Goal: Task Accomplishment & Management: Complete application form

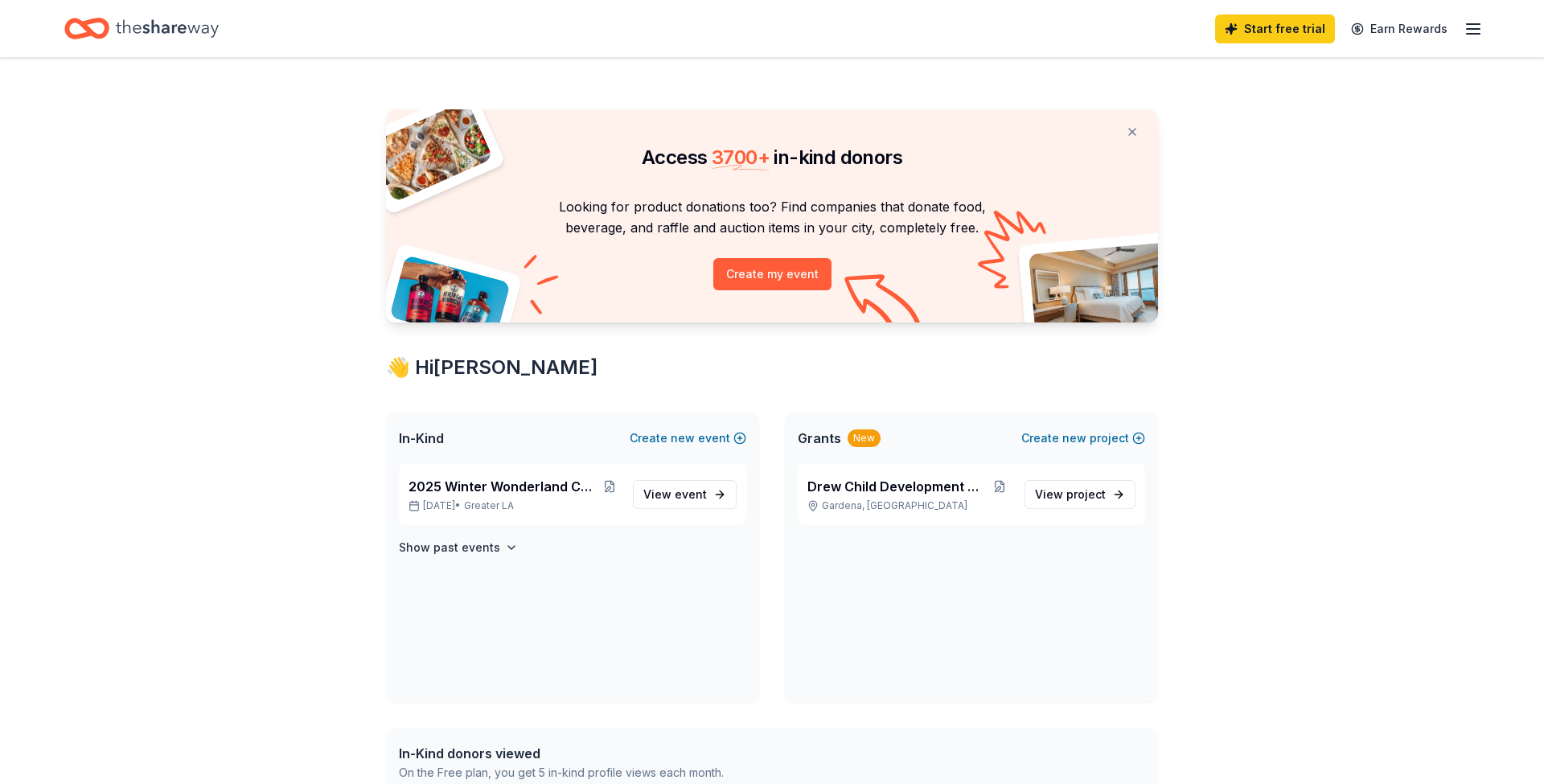
scroll to position [38, 0]
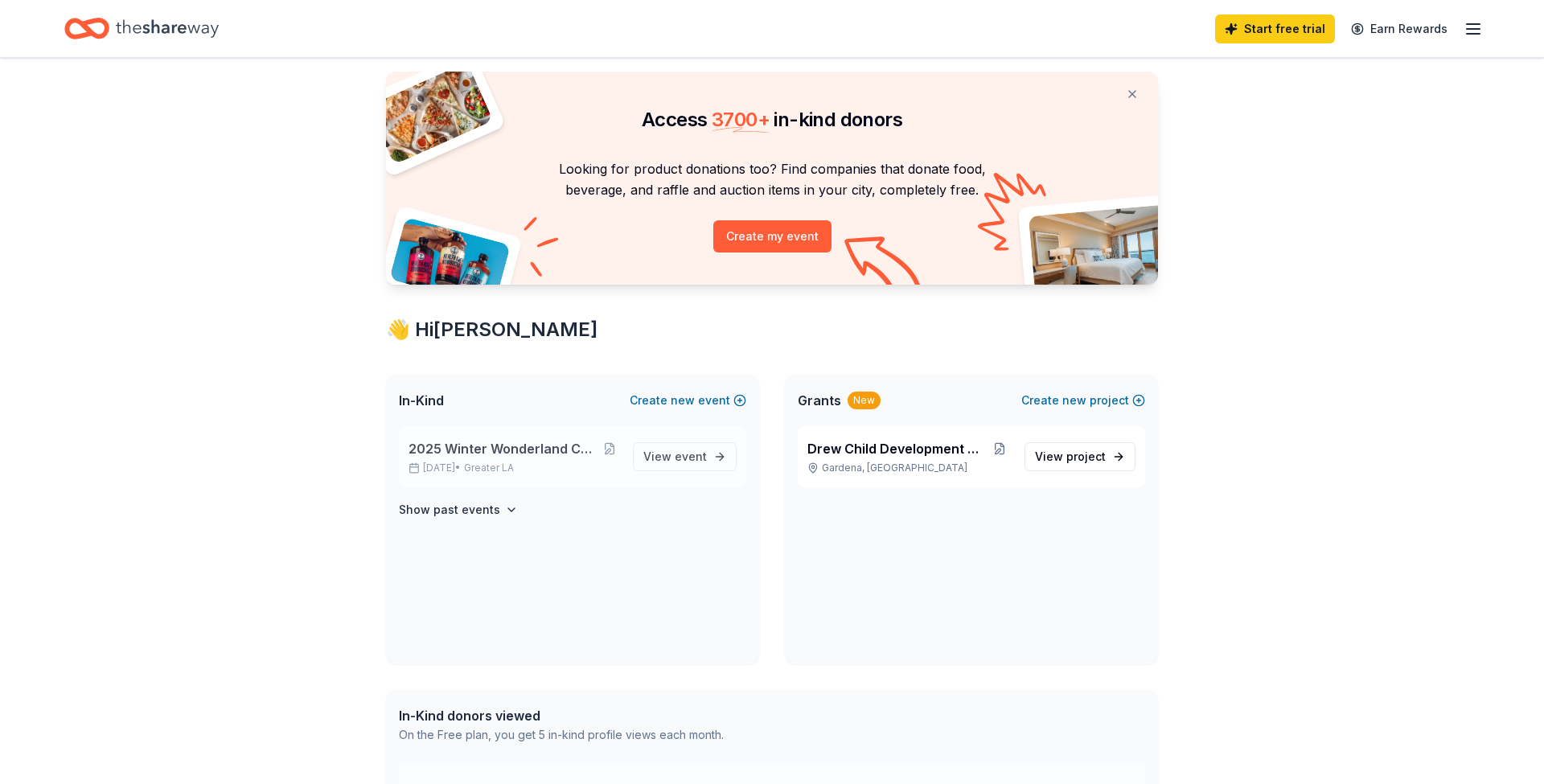
click at [540, 453] on span "2025 Winter Wonderland Comfort and Joy Fair" at bounding box center [504, 448] width 191 height 19
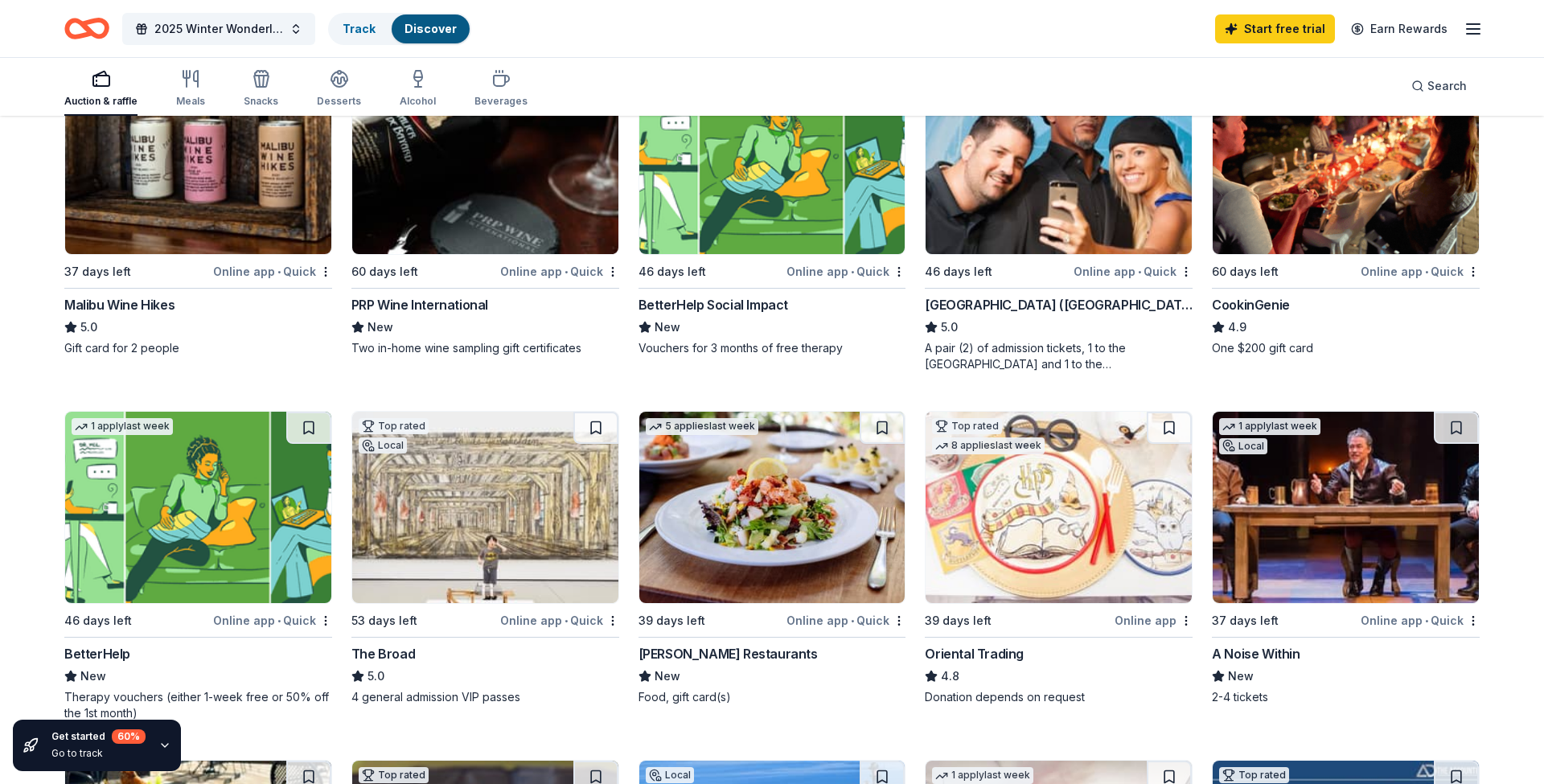
scroll to position [235, 0]
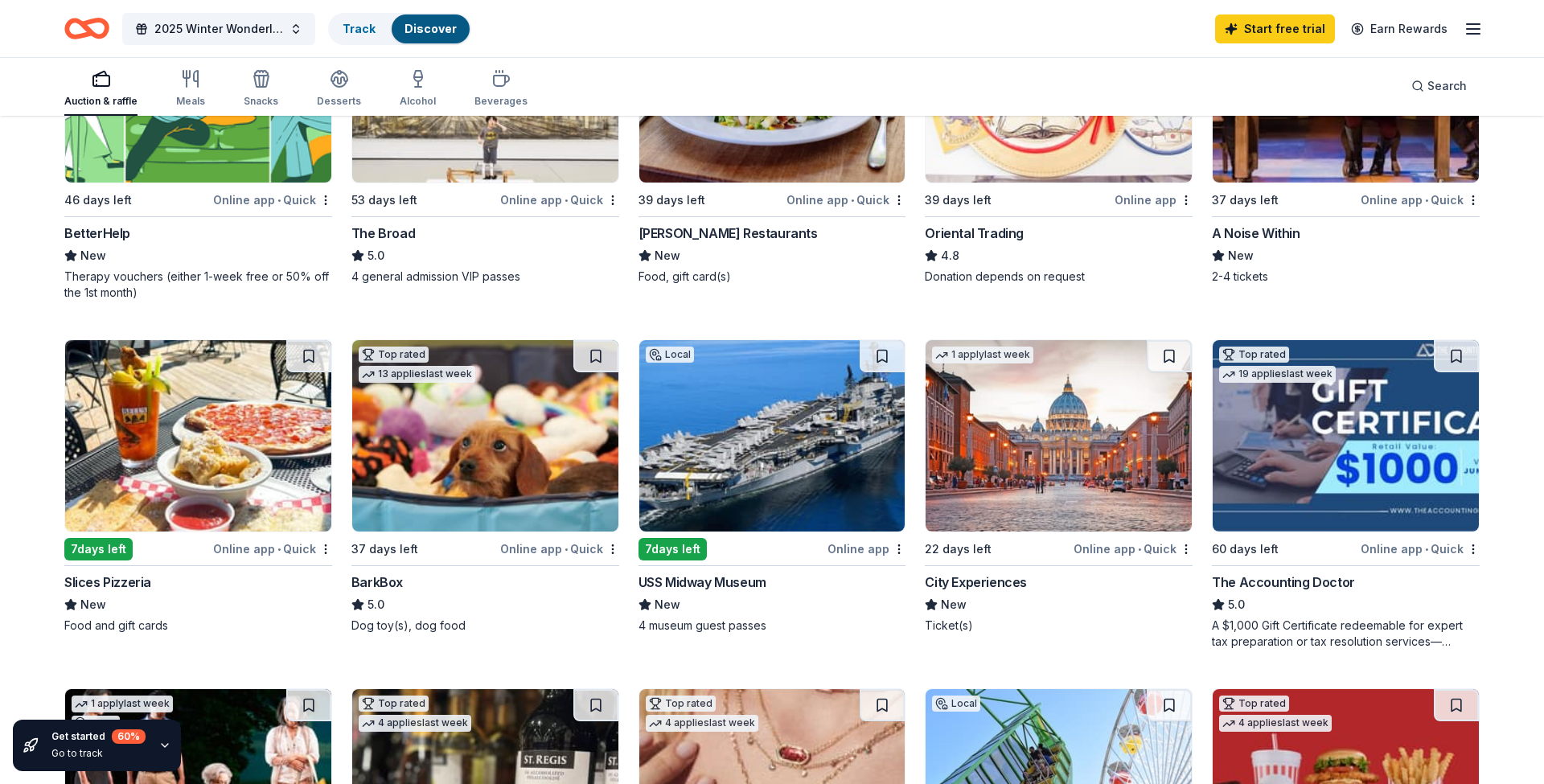
scroll to position [655, 0]
click at [728, 576] on div "USS Midway Museum" at bounding box center [702, 581] width 128 height 19
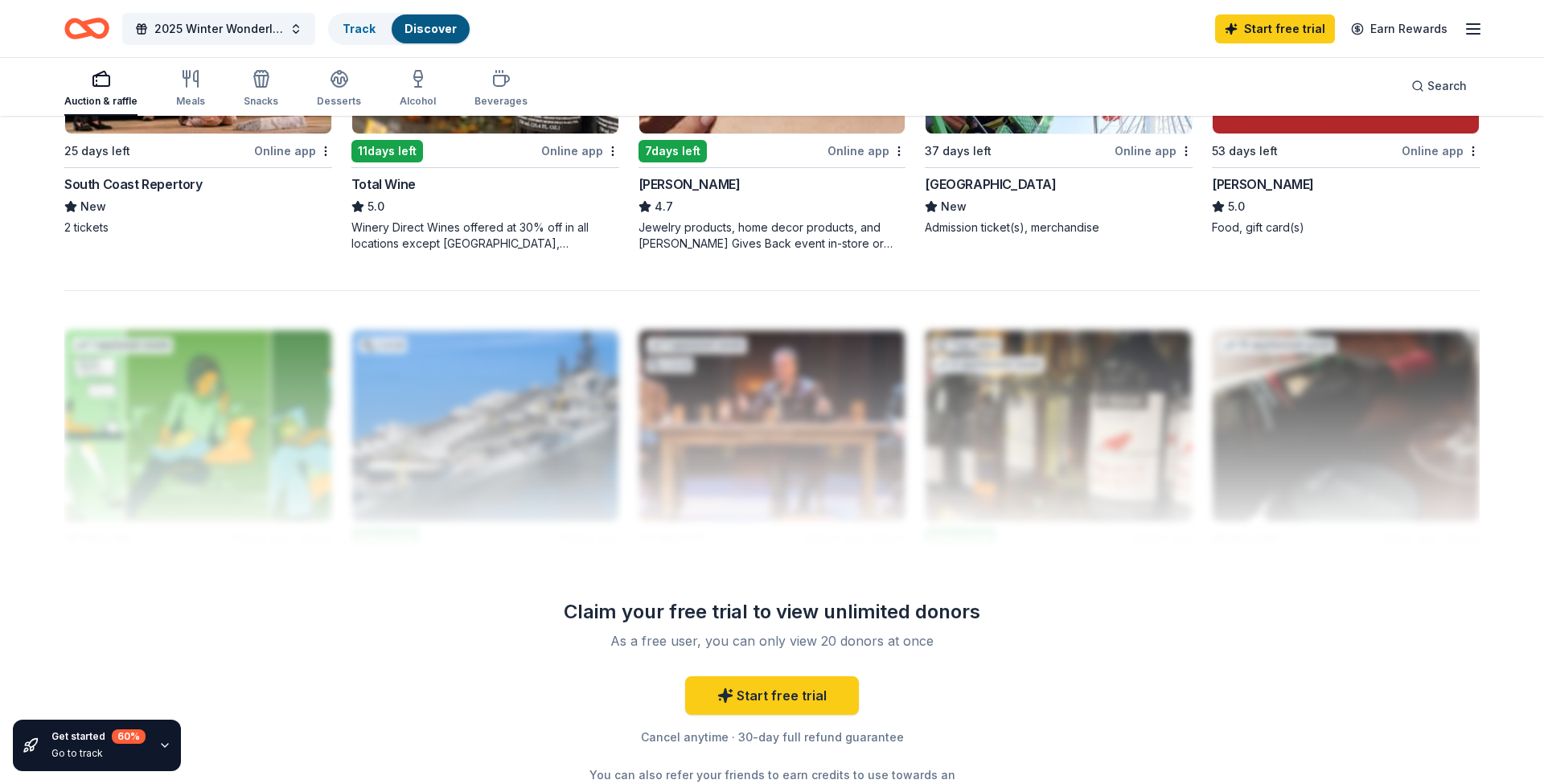
scroll to position [1386, 0]
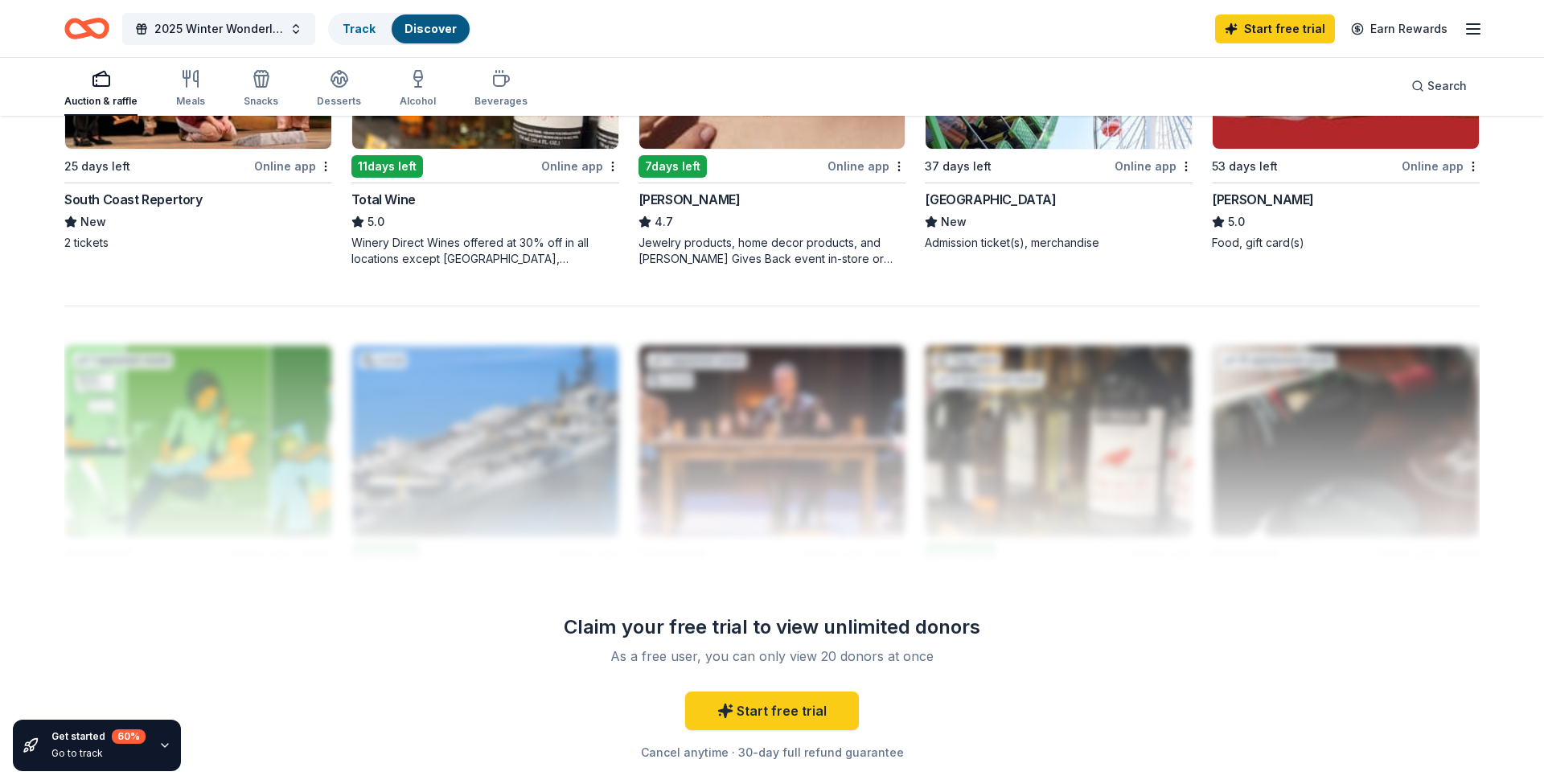
click at [165, 81] on div "Auction & raffle Meals Snacks Desserts Alcohol Beverages" at bounding box center [295, 89] width 463 height 53
click at [165, 89] on div "Auction & raffle Meals Snacks Desserts Alcohol Beverages" at bounding box center [295, 89] width 463 height 53
click at [186, 85] on icon "button" at bounding box center [191, 78] width 19 height 19
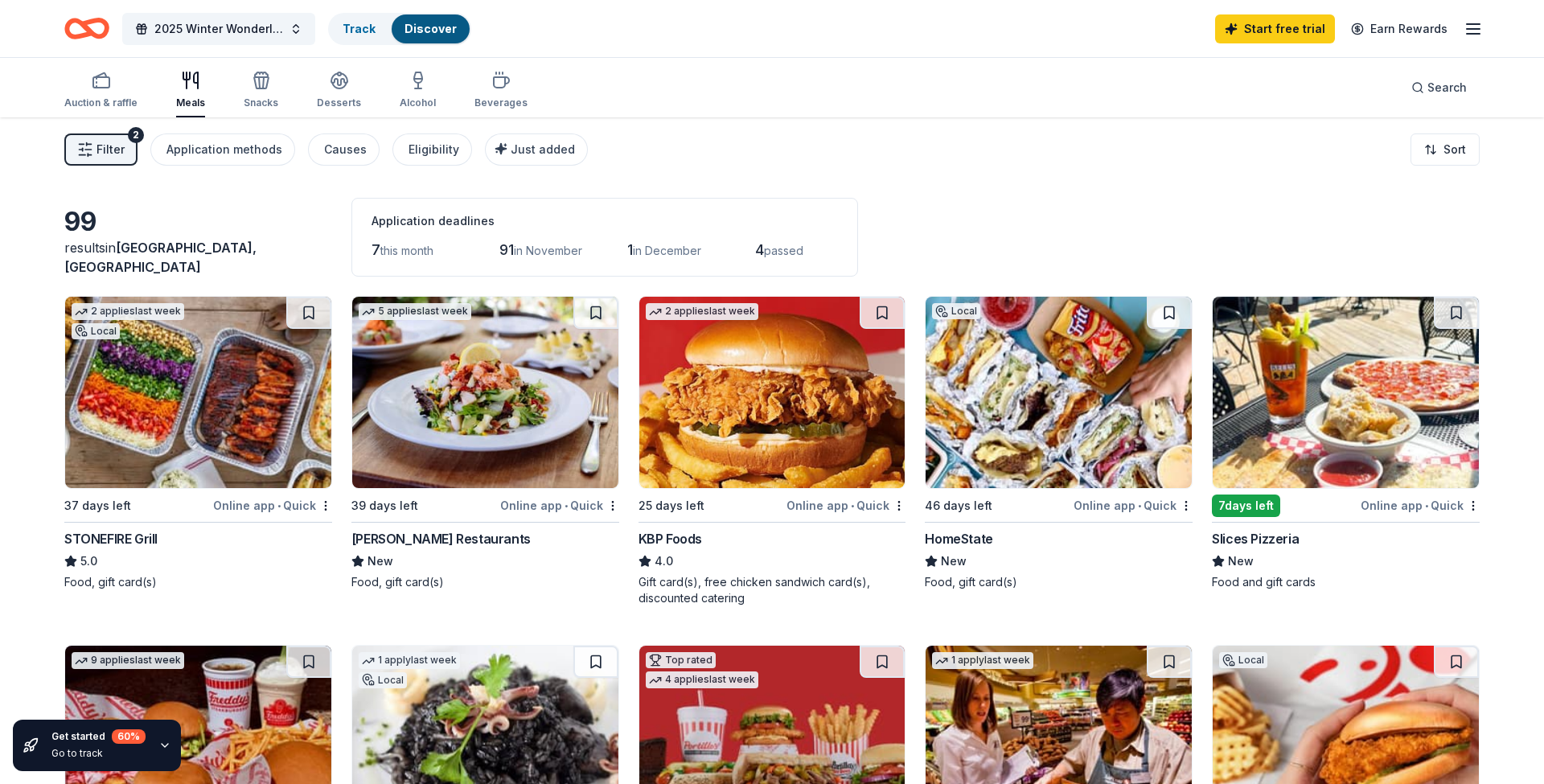
click at [724, 362] on img at bounding box center [772, 392] width 266 height 191
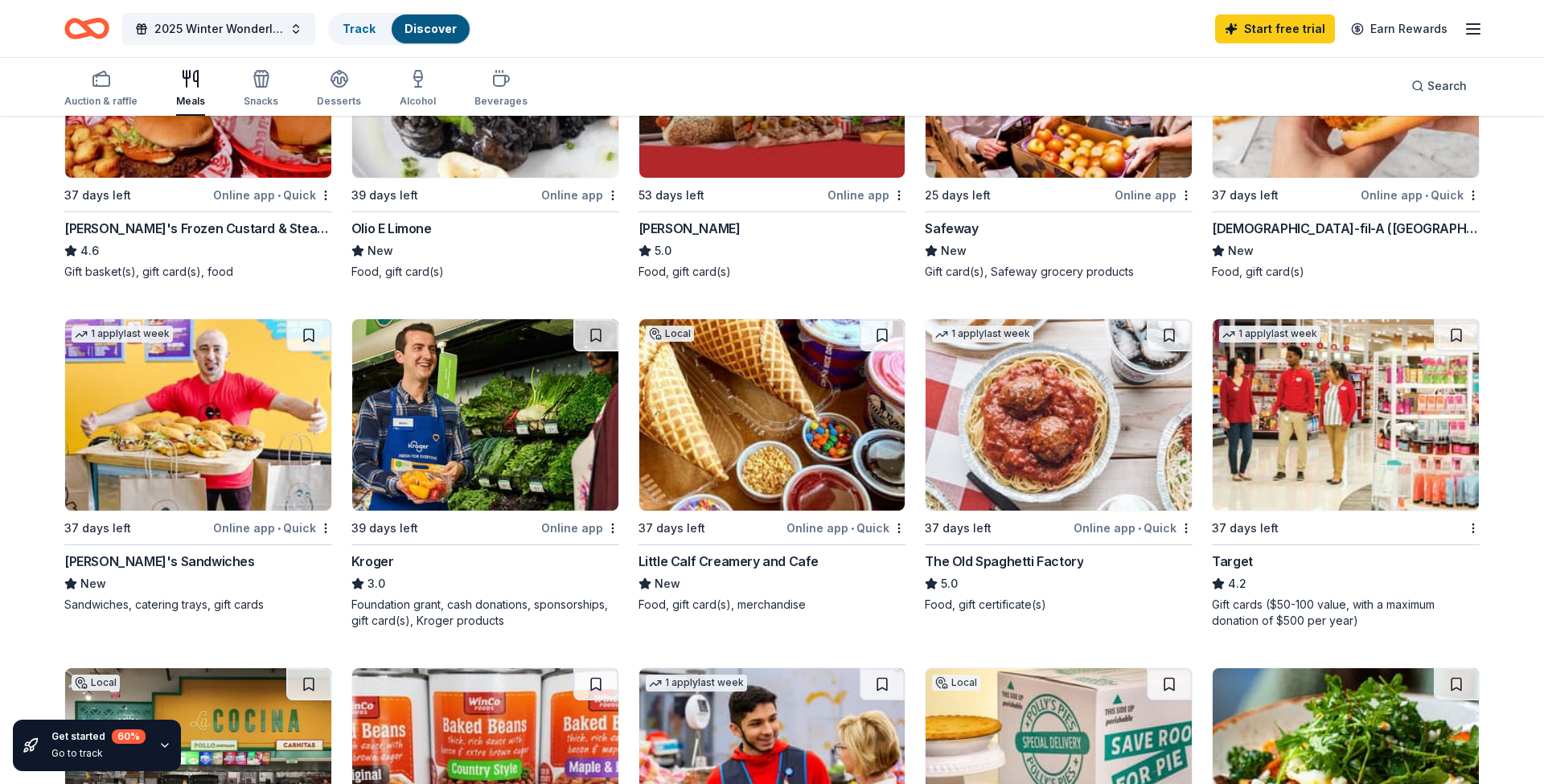
scroll to position [663, 0]
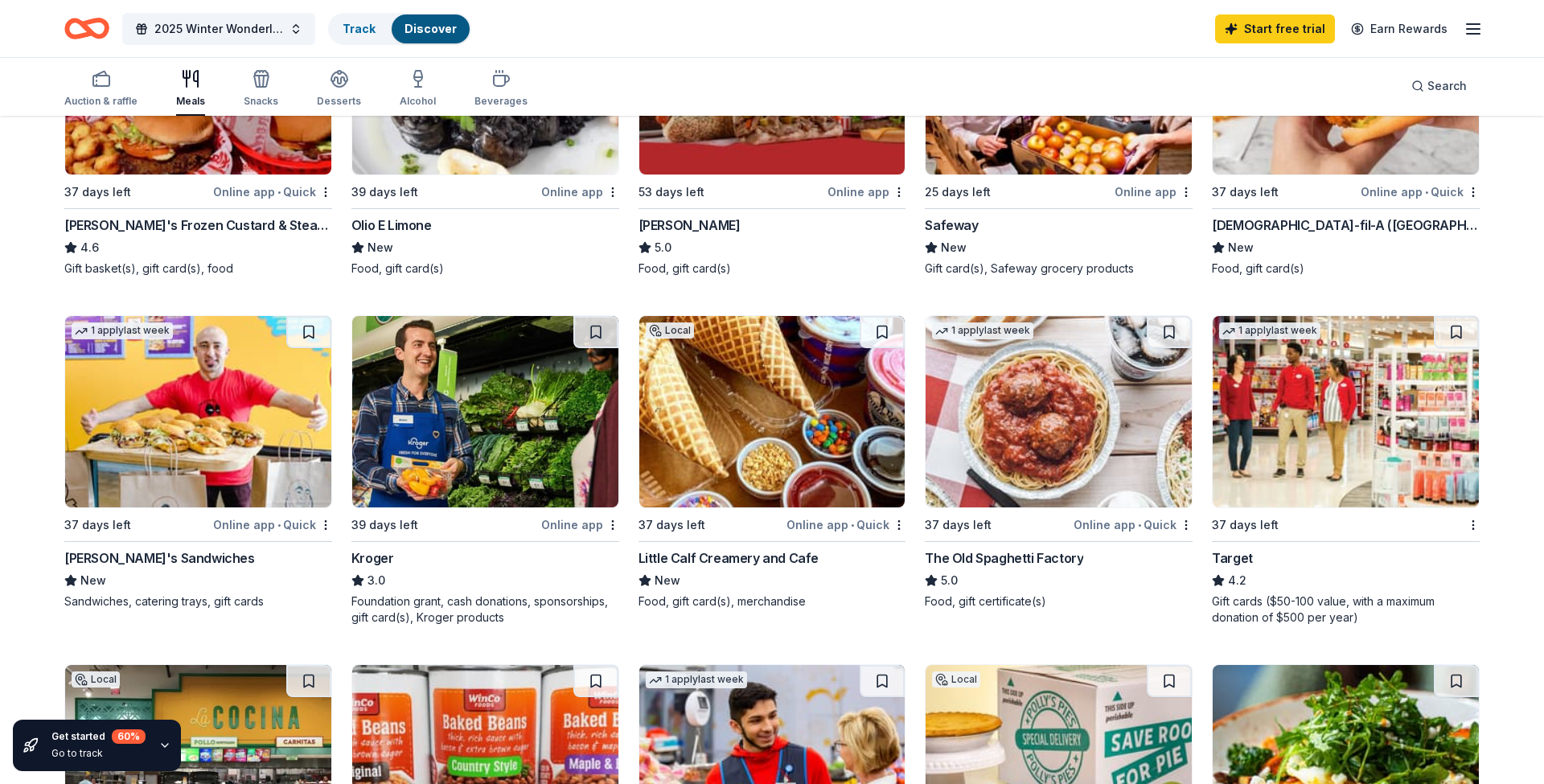
click at [205, 457] on img at bounding box center [198, 411] width 266 height 191
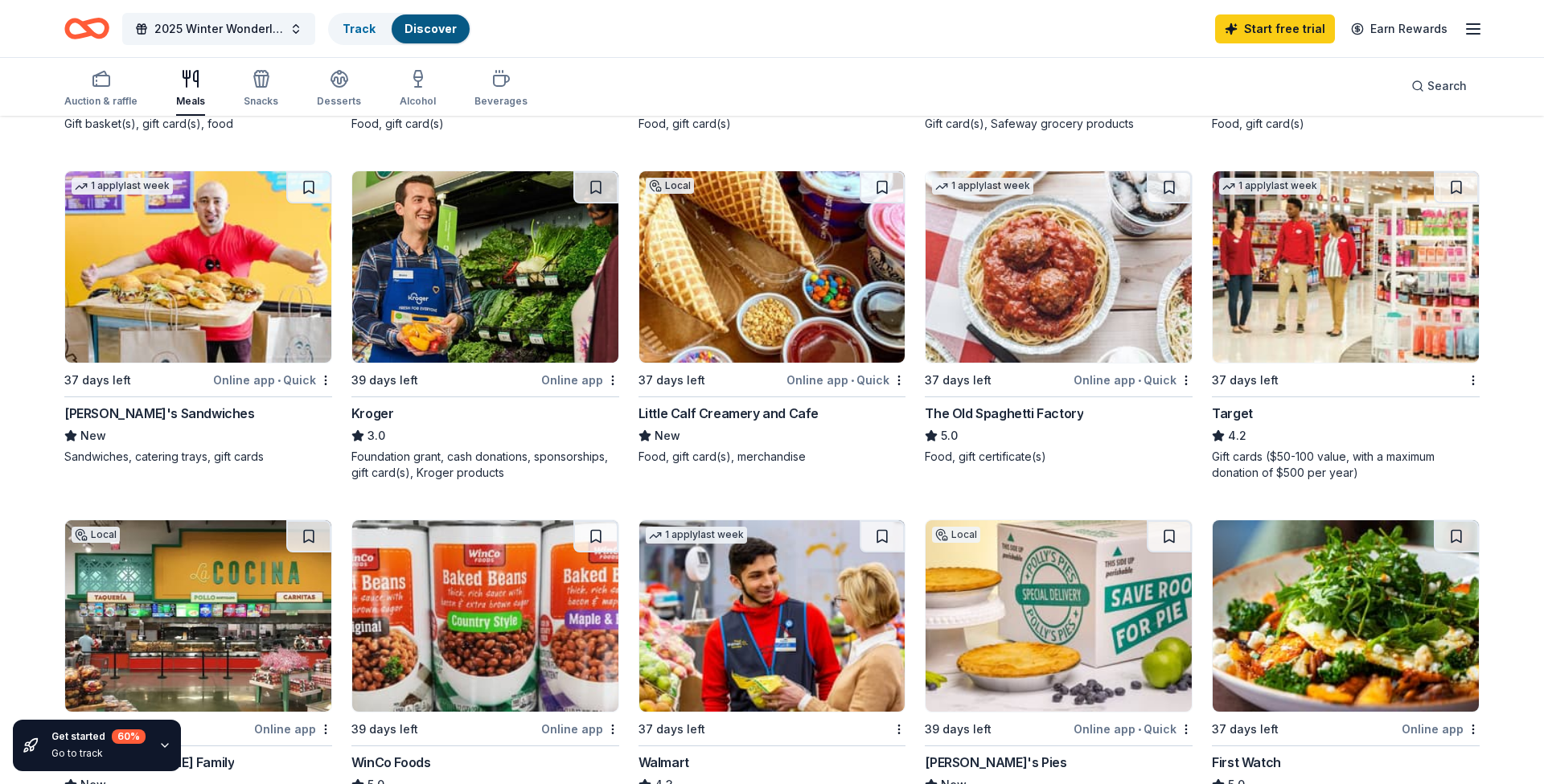
scroll to position [798, 0]
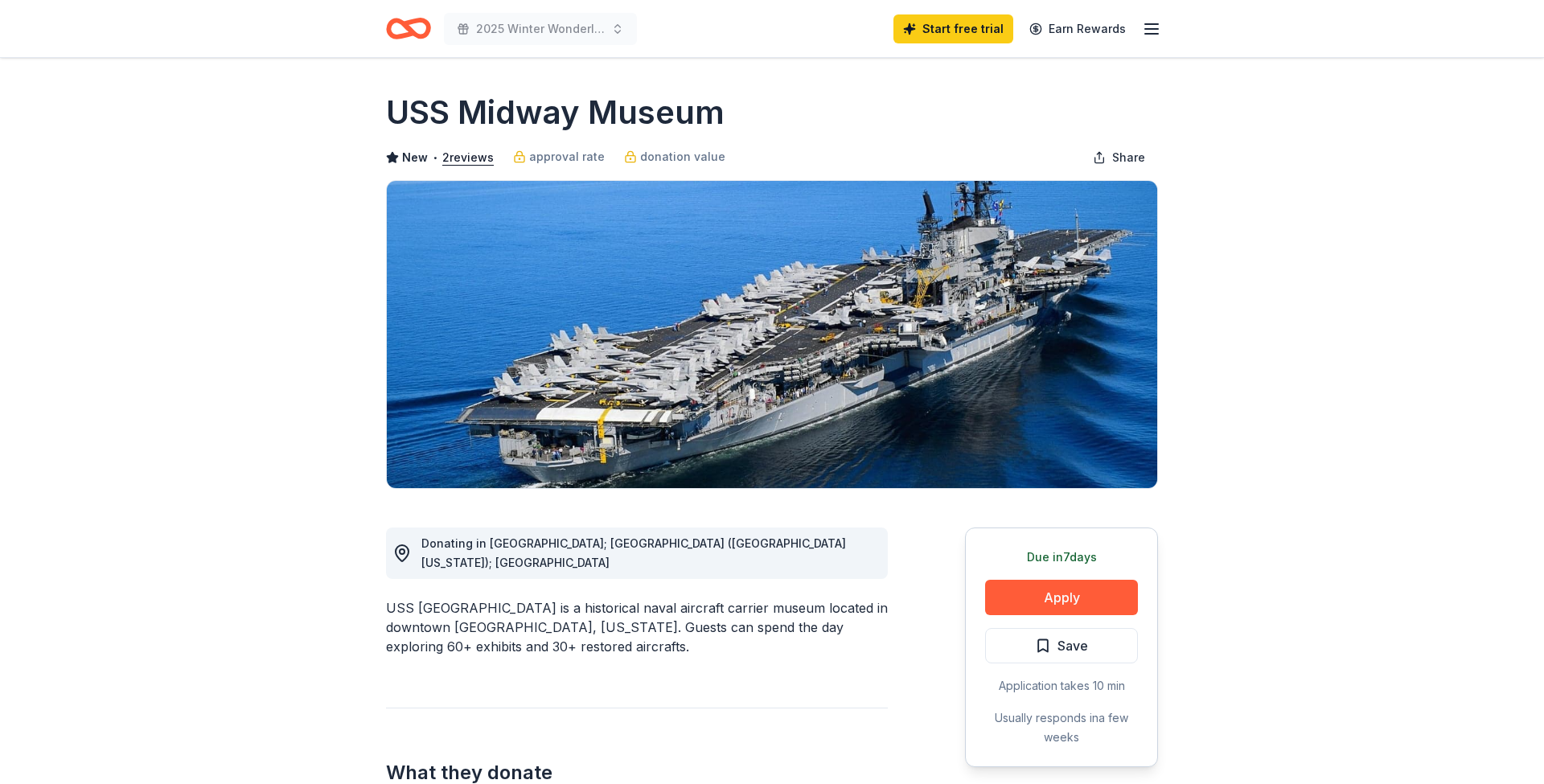
scroll to position [45, 0]
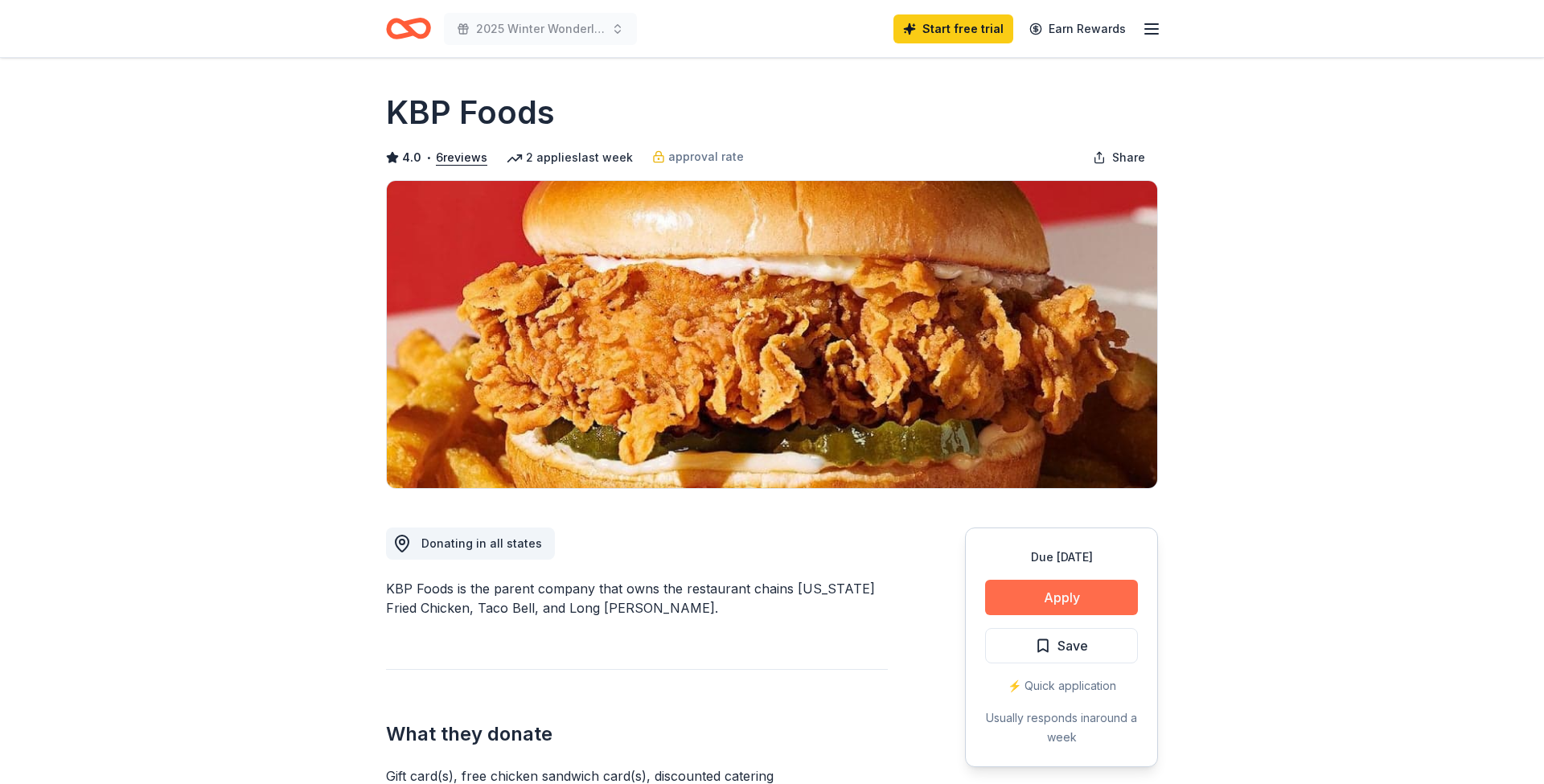
click at [1102, 588] on button "Apply" at bounding box center [1061, 598] width 153 height 35
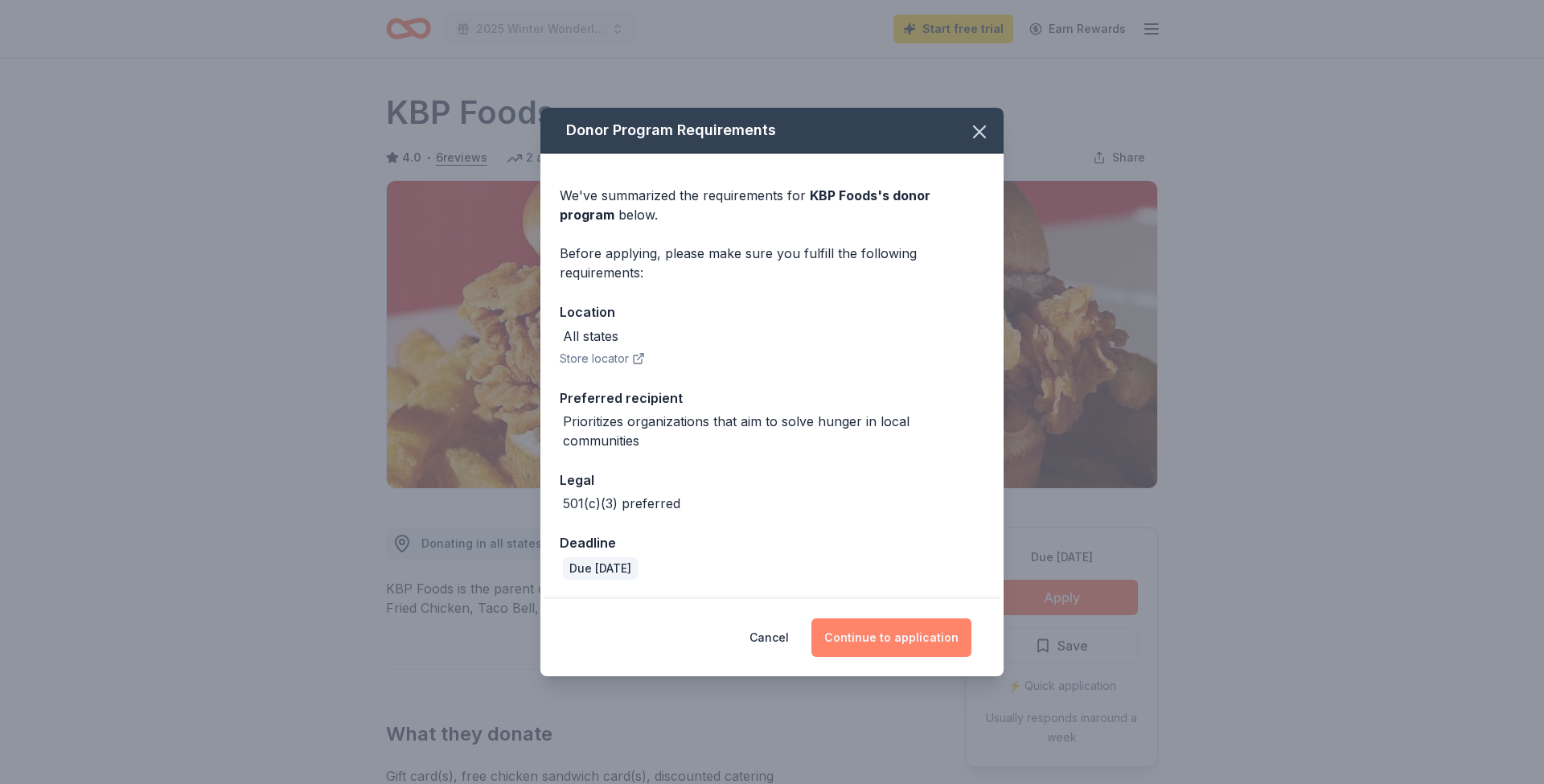
click at [950, 631] on button "Continue to application" at bounding box center [891, 637] width 160 height 39
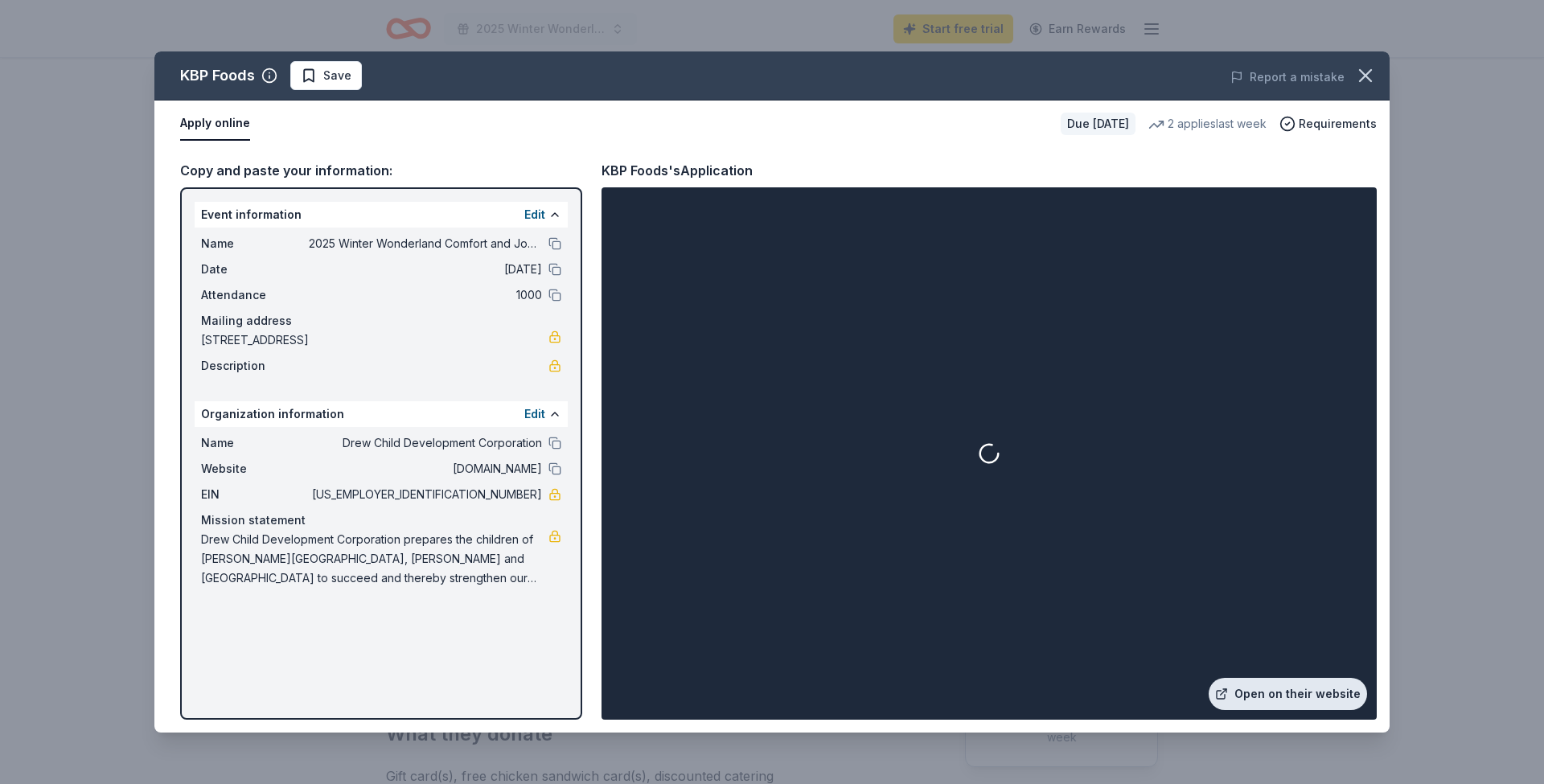
click at [1321, 697] on link "Open on their website" at bounding box center [1288, 694] width 159 height 32
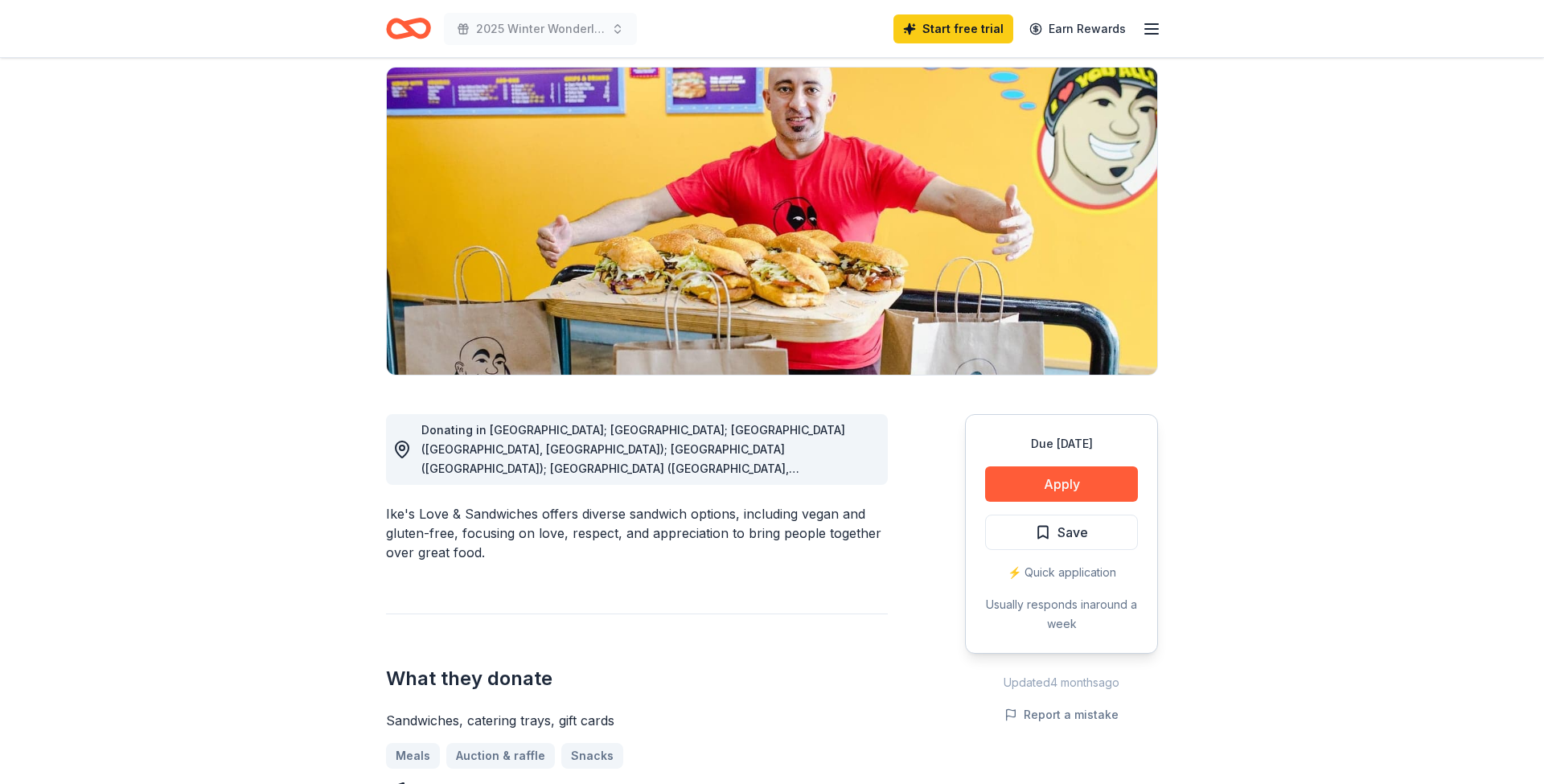
scroll to position [143, 0]
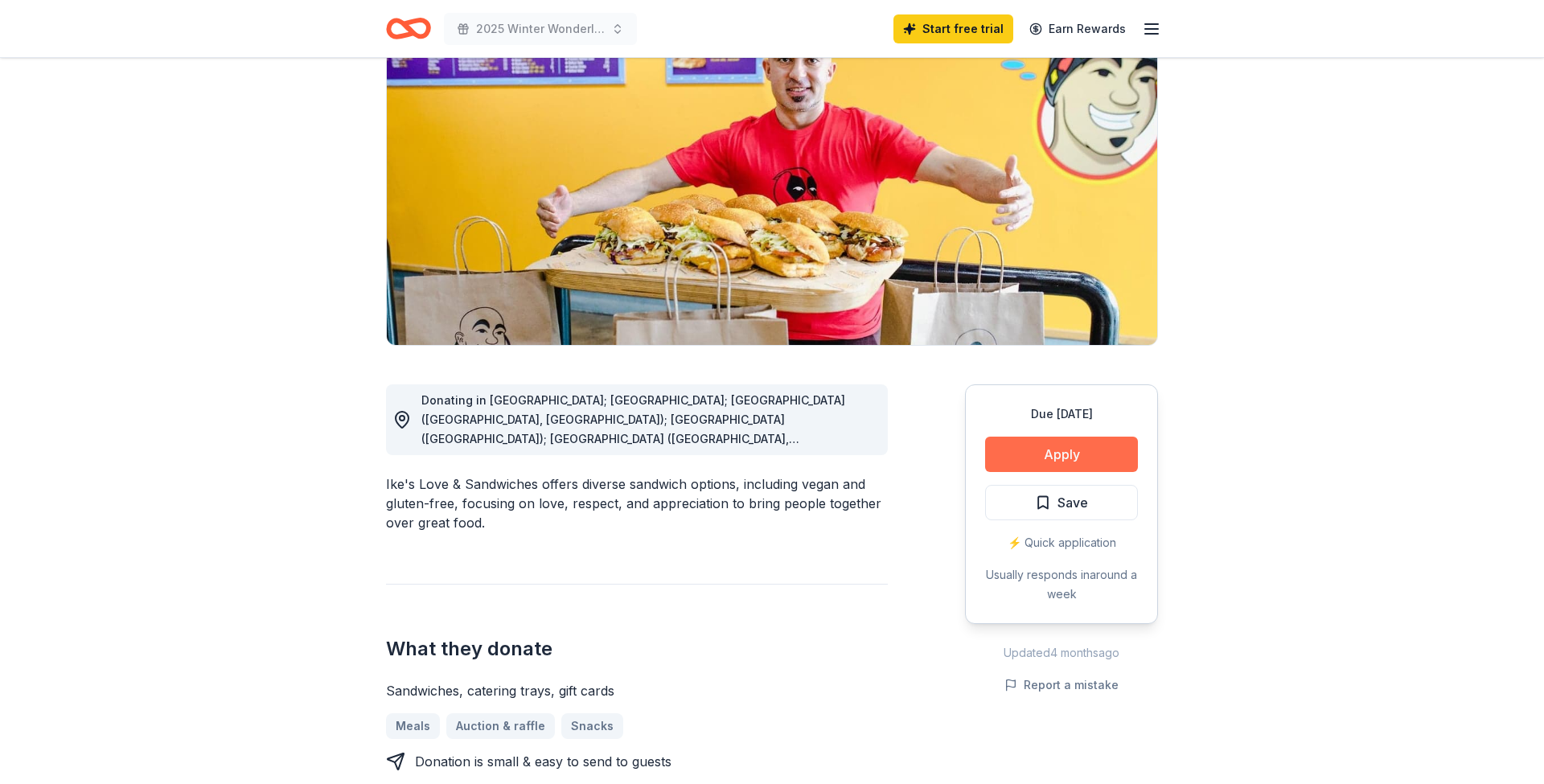
click at [1119, 457] on button "Apply" at bounding box center [1061, 454] width 153 height 35
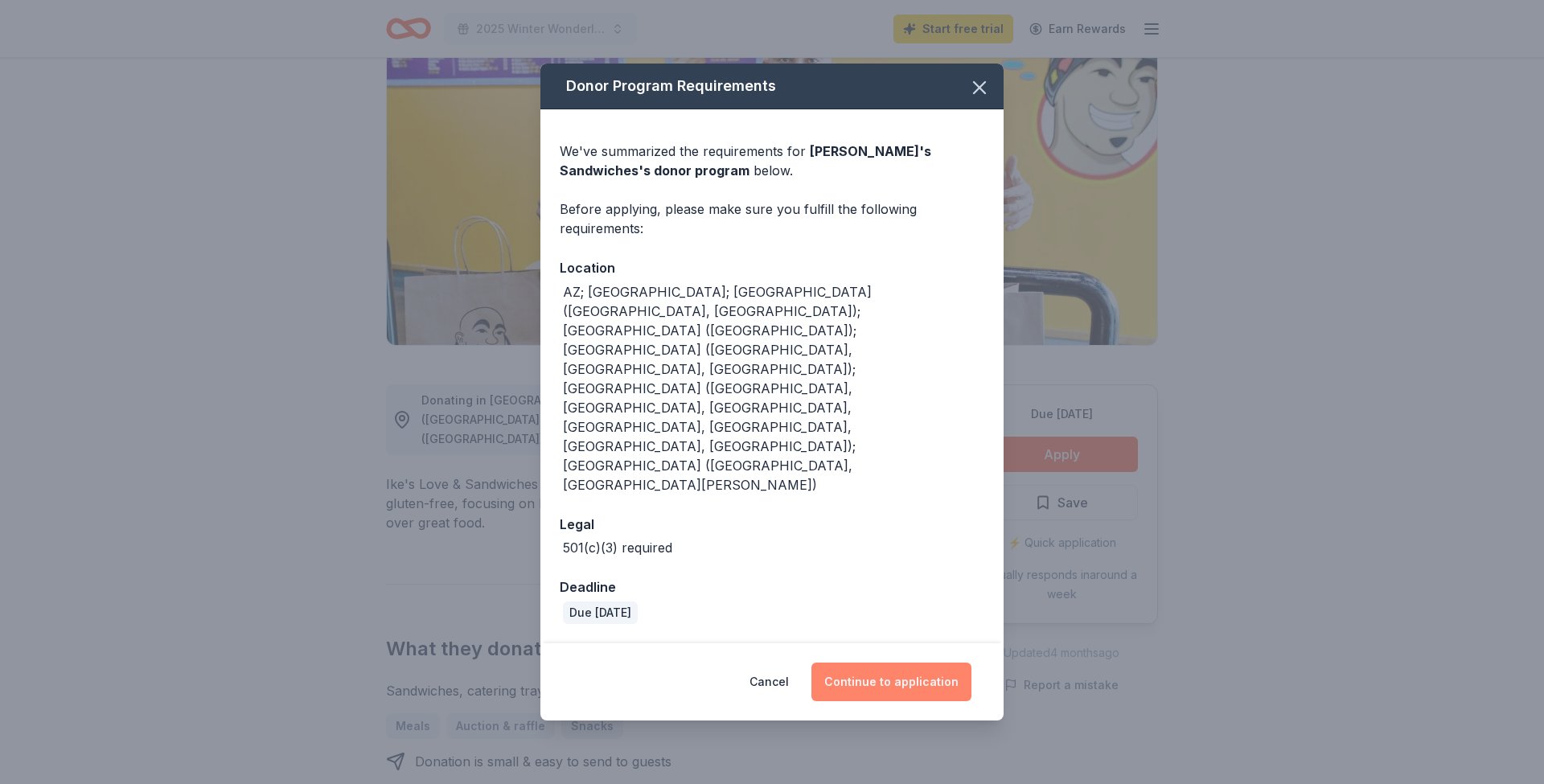
click at [947, 663] on button "Continue to application" at bounding box center [891, 682] width 160 height 39
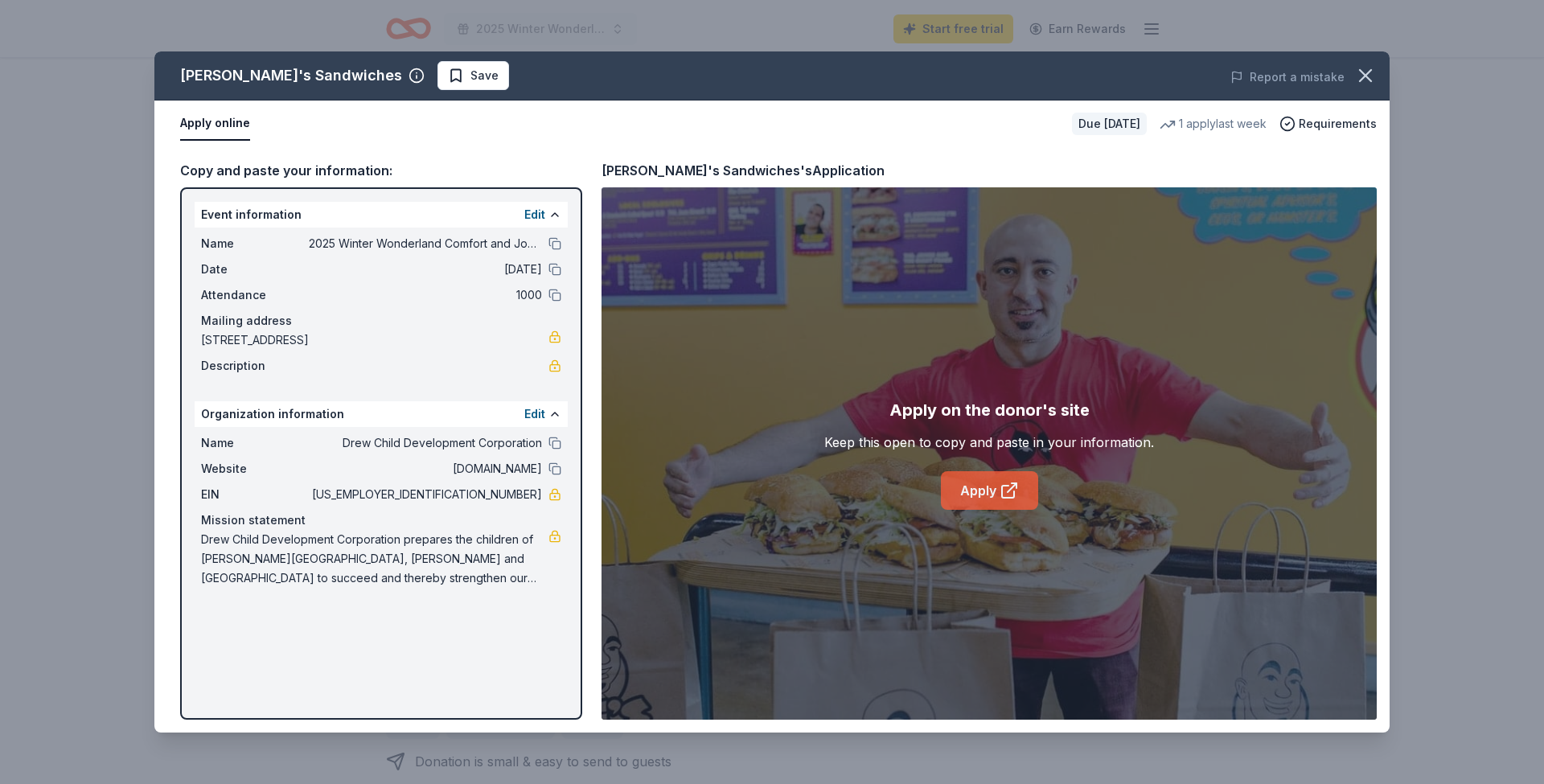
click at [983, 491] on link "Apply" at bounding box center [989, 491] width 97 height 39
